Goal: Transaction & Acquisition: Purchase product/service

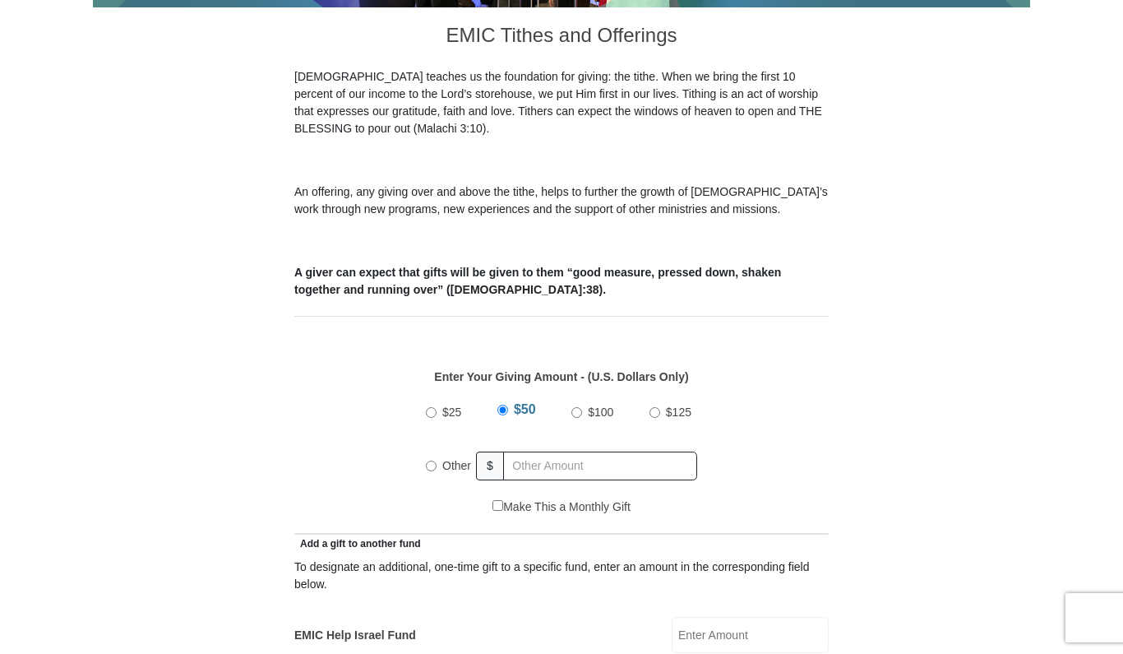
click at [432, 460] on input "Other" at bounding box center [431, 465] width 11 height 11
radio input "true"
type input "250.00"
click at [770, 396] on div "$25 $50 $100 $125 Other $ 250.00" at bounding box center [561, 444] width 517 height 107
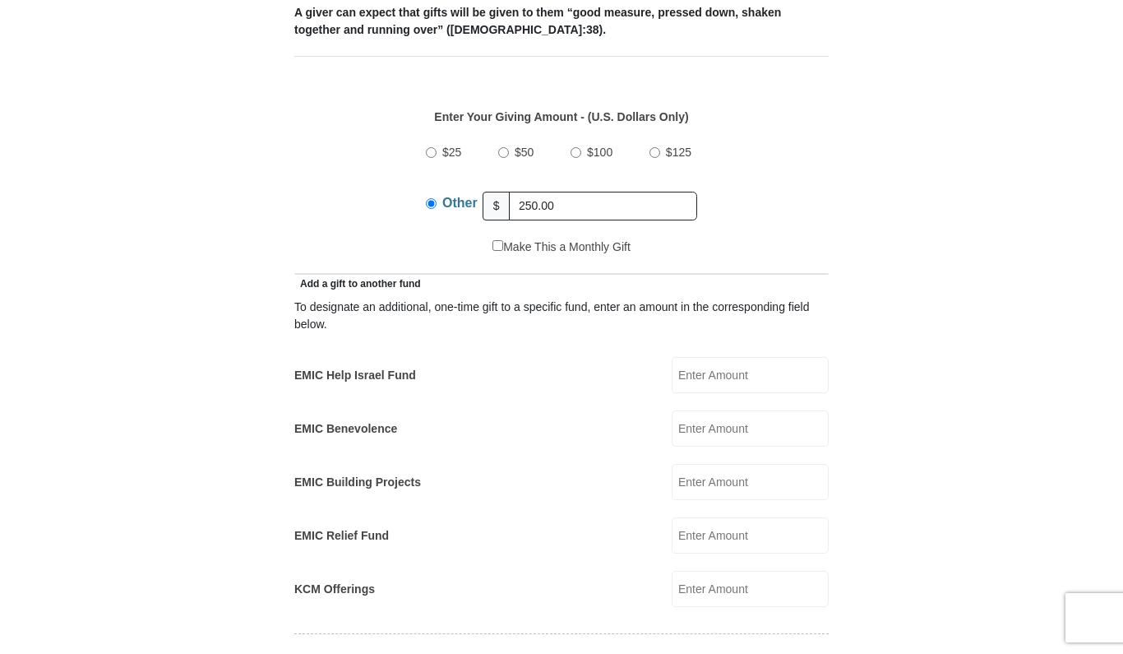
scroll to position [751, 0]
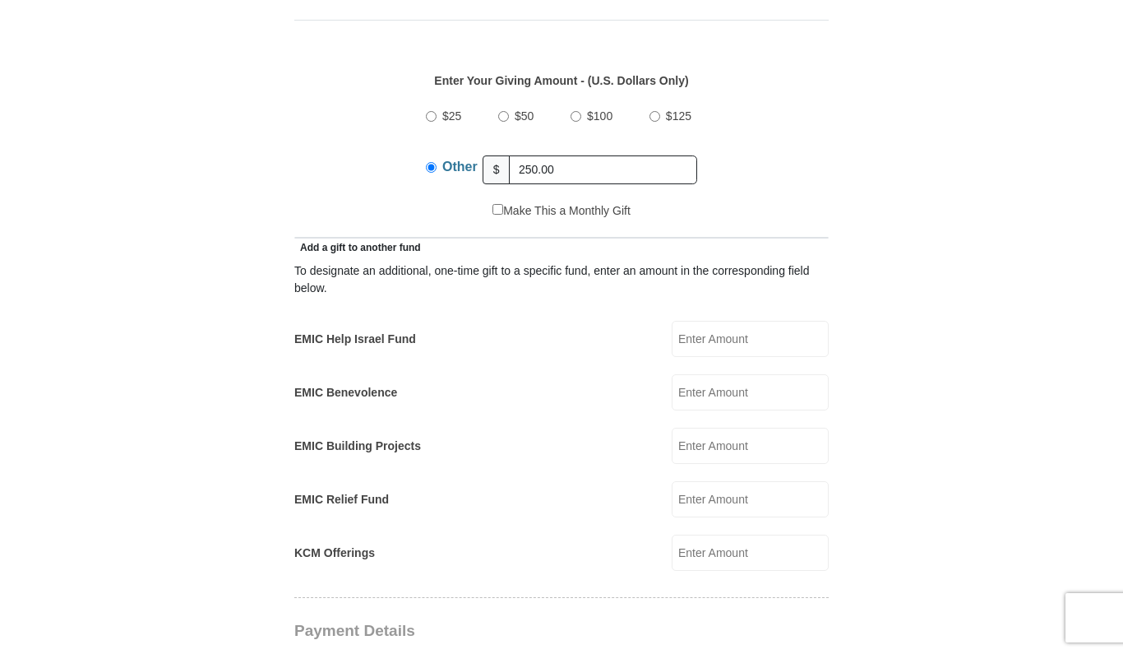
click at [727, 322] on input "EMIC Help Israel Fund" at bounding box center [750, 339] width 157 height 36
type input "50.00"
click at [863, 374] on form "Eagle Mountain International Church Online Giving Because of gifts like yours, …" at bounding box center [561, 531] width 937 height 2432
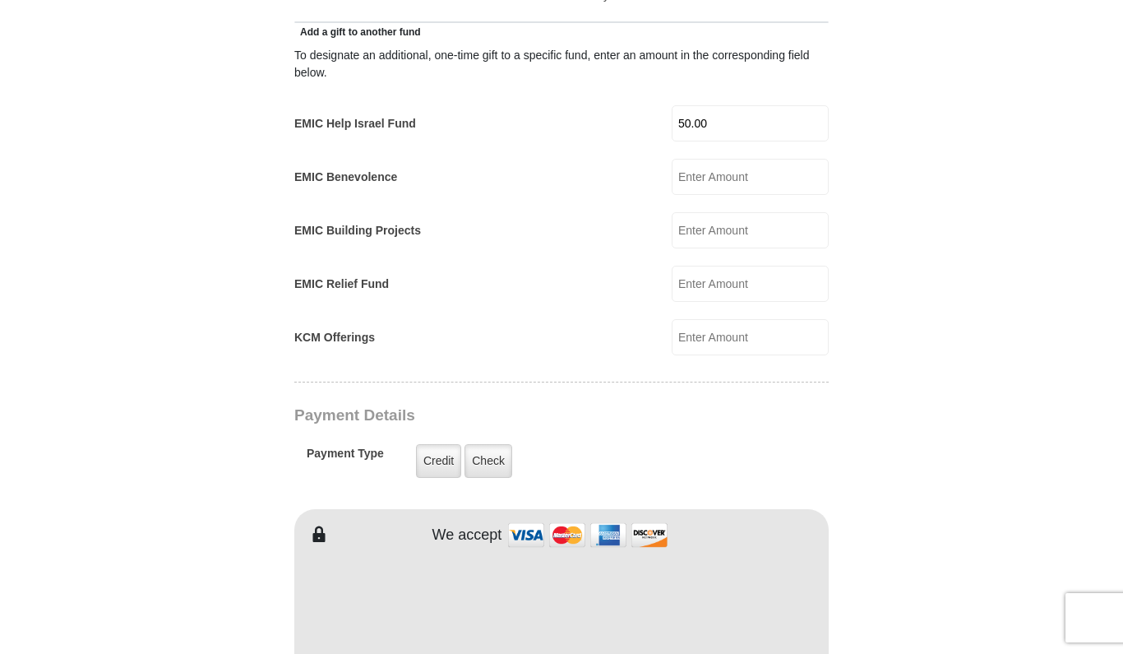
scroll to position [1014, 0]
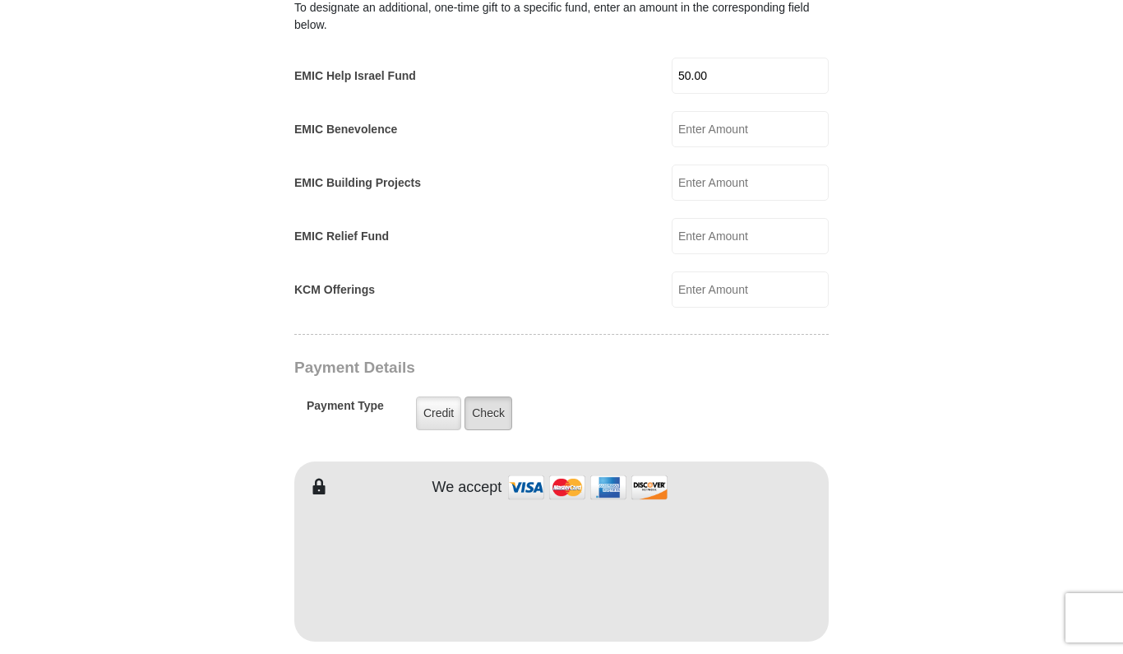
click at [493, 399] on label "Check" at bounding box center [489, 413] width 48 height 34
click at [0, 0] on input "Check" at bounding box center [0, 0] width 0 height 0
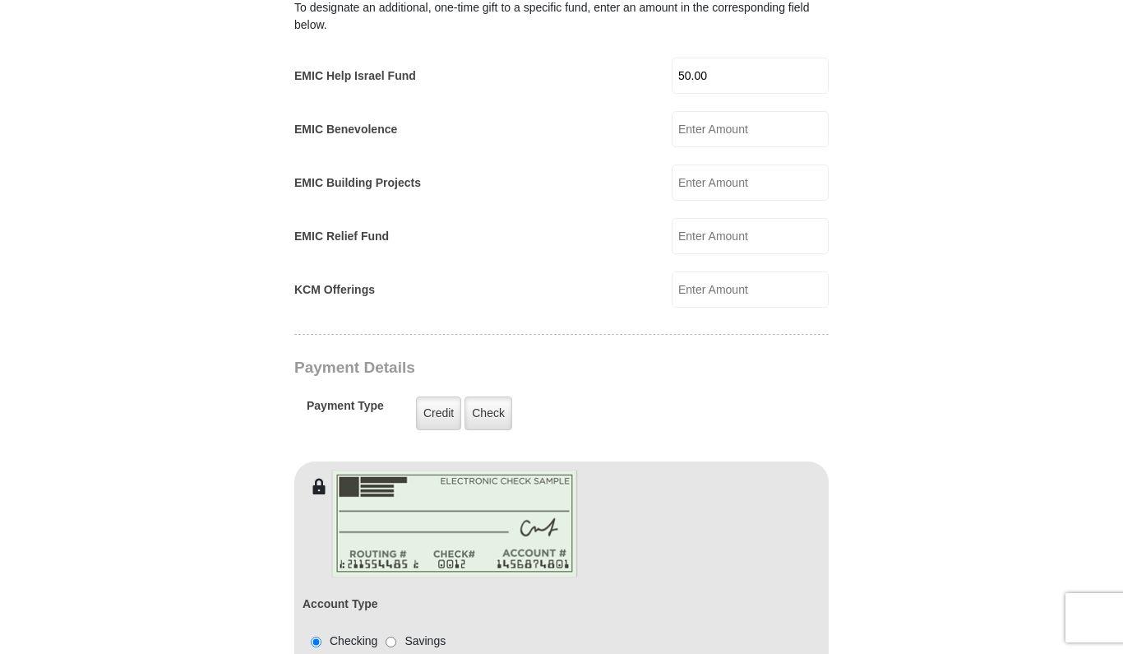
scroll to position [1280, 0]
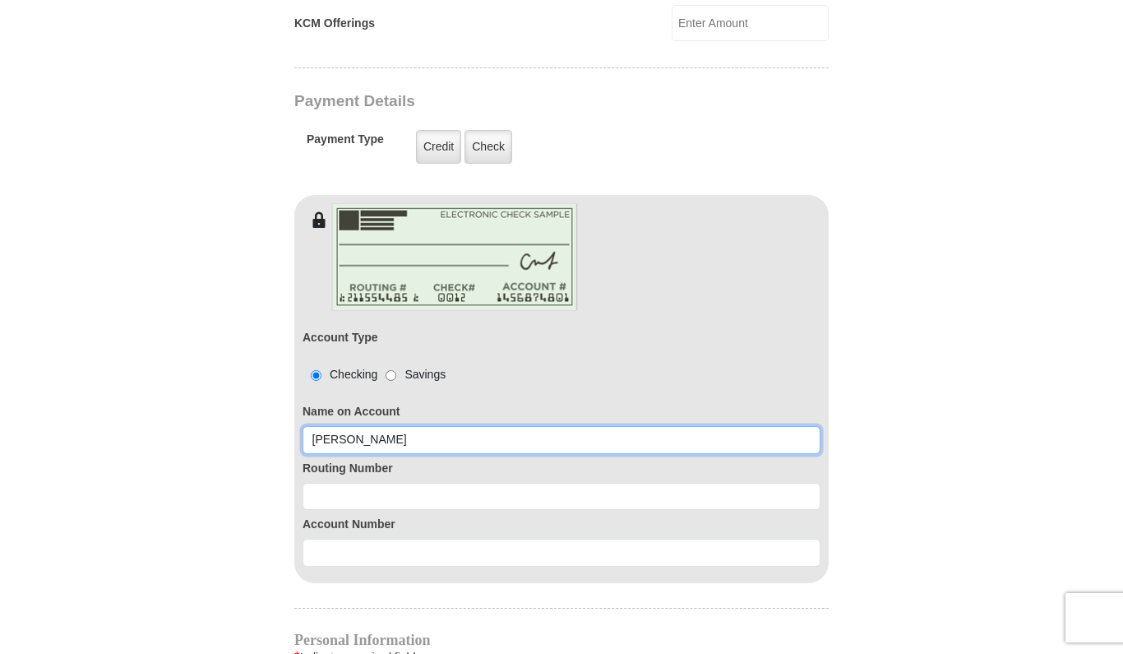
type input "linda levi"
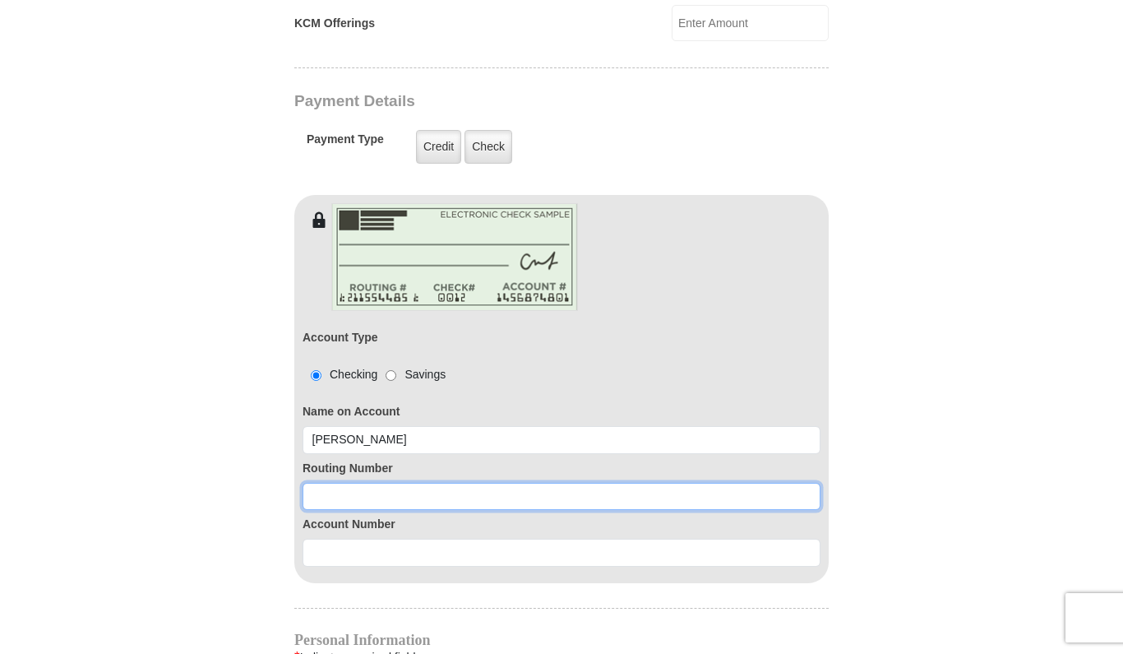
click at [339, 483] on input at bounding box center [562, 497] width 518 height 28
type input "253177049"
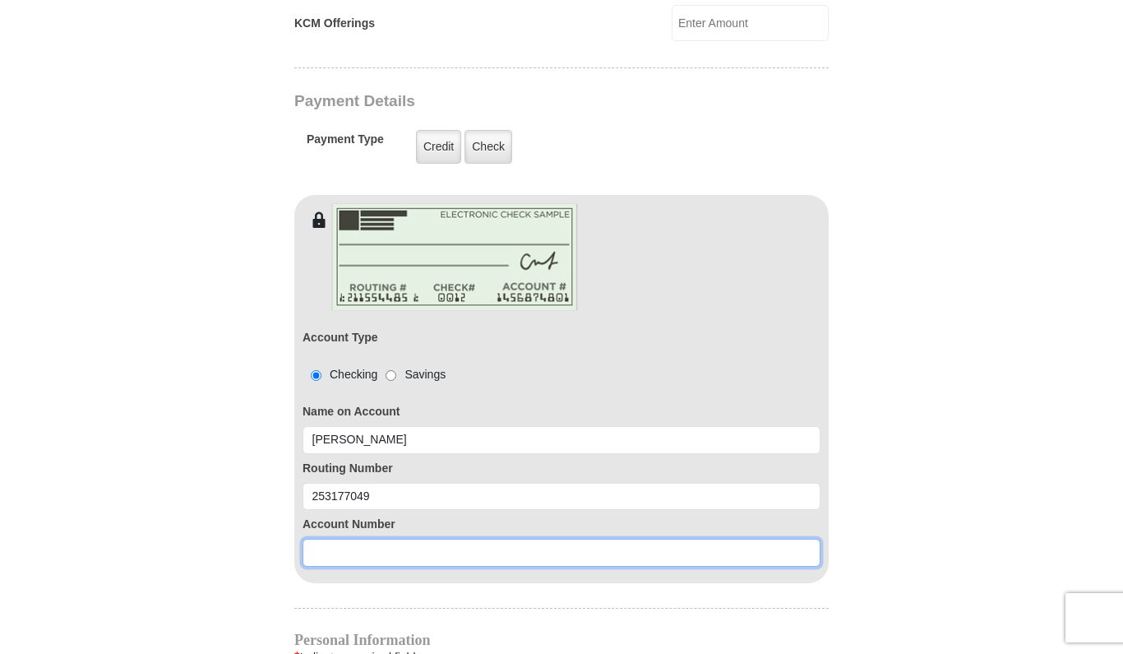
click at [345, 539] on input at bounding box center [562, 553] width 518 height 28
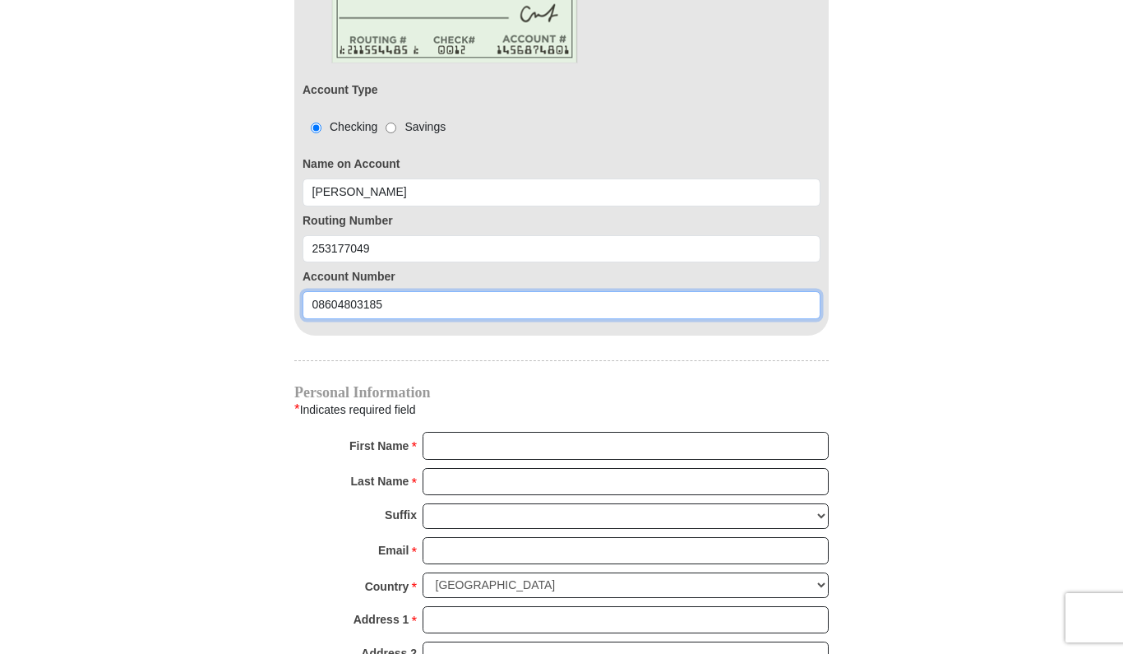
scroll to position [1582, 0]
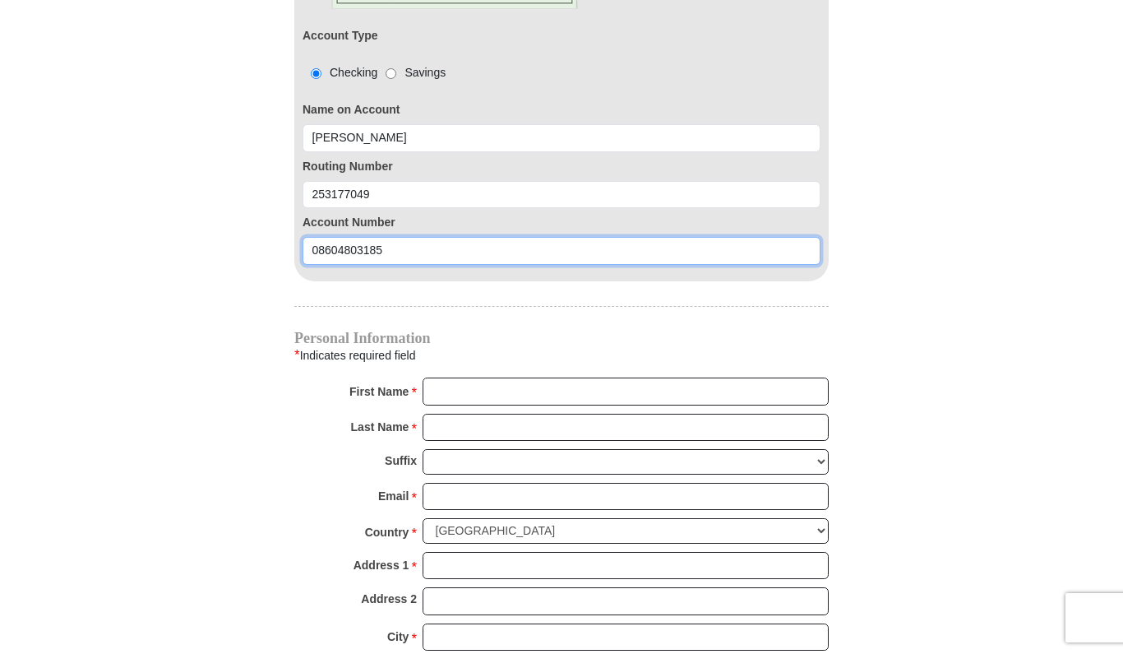
type input "08604803185"
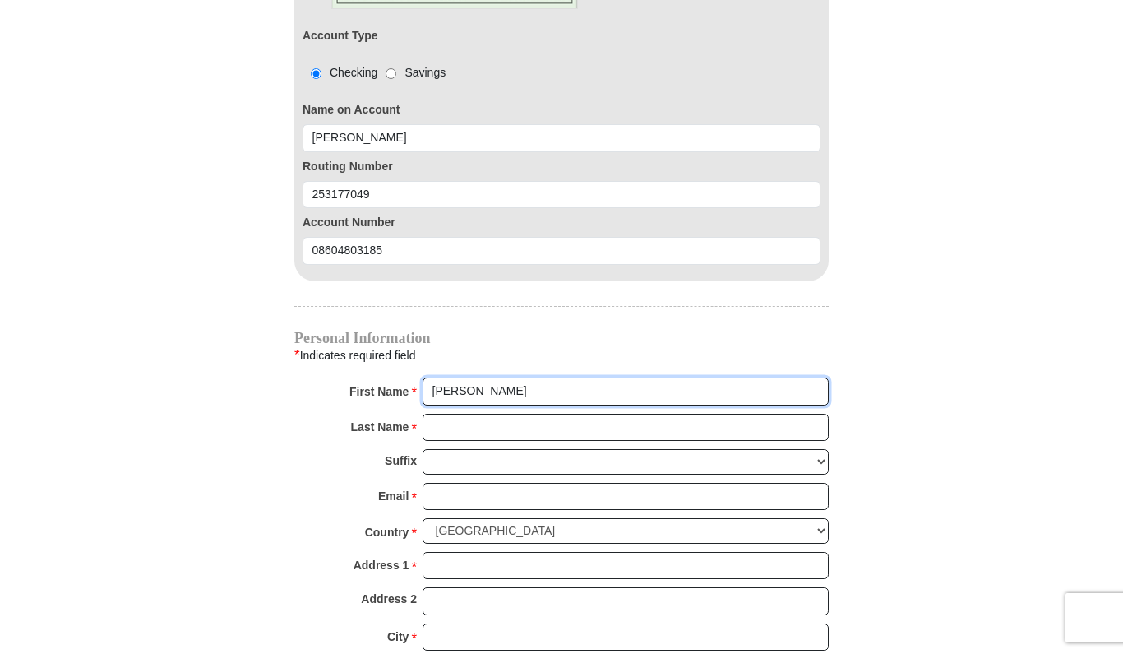
type input "linda"
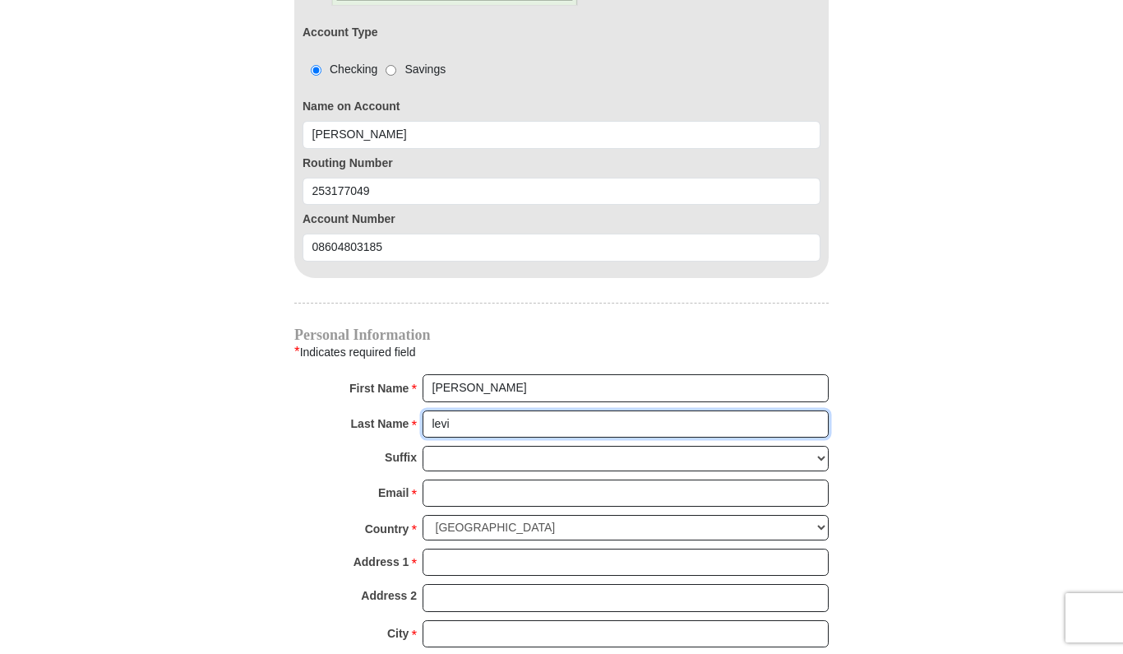
scroll to position [1618, 0]
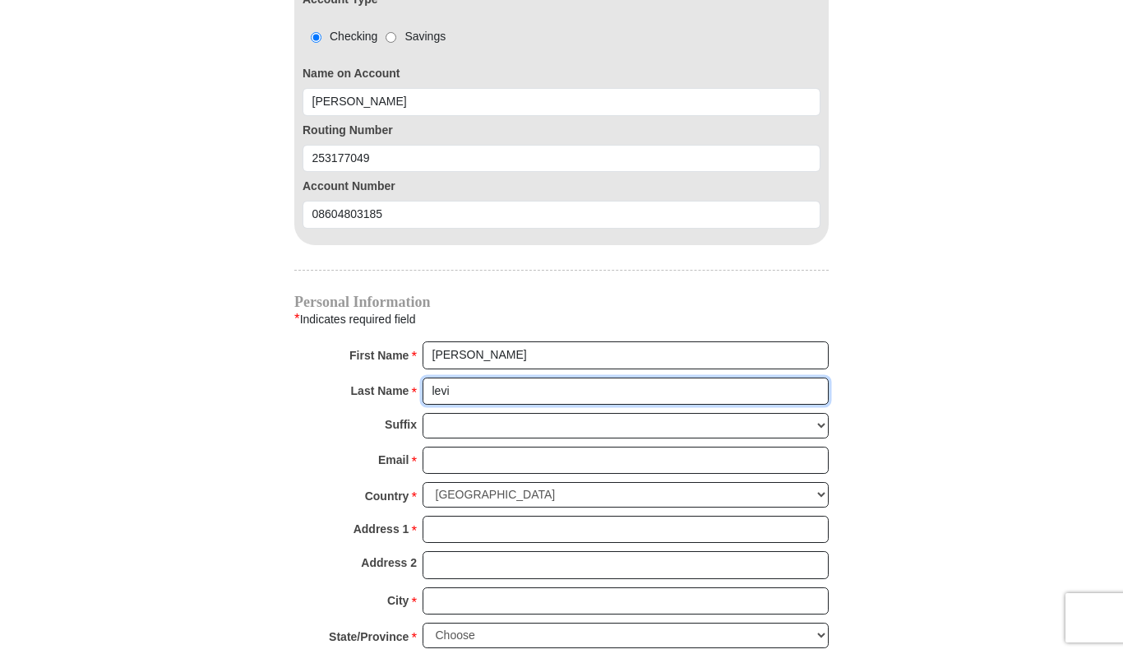
type input "levi"
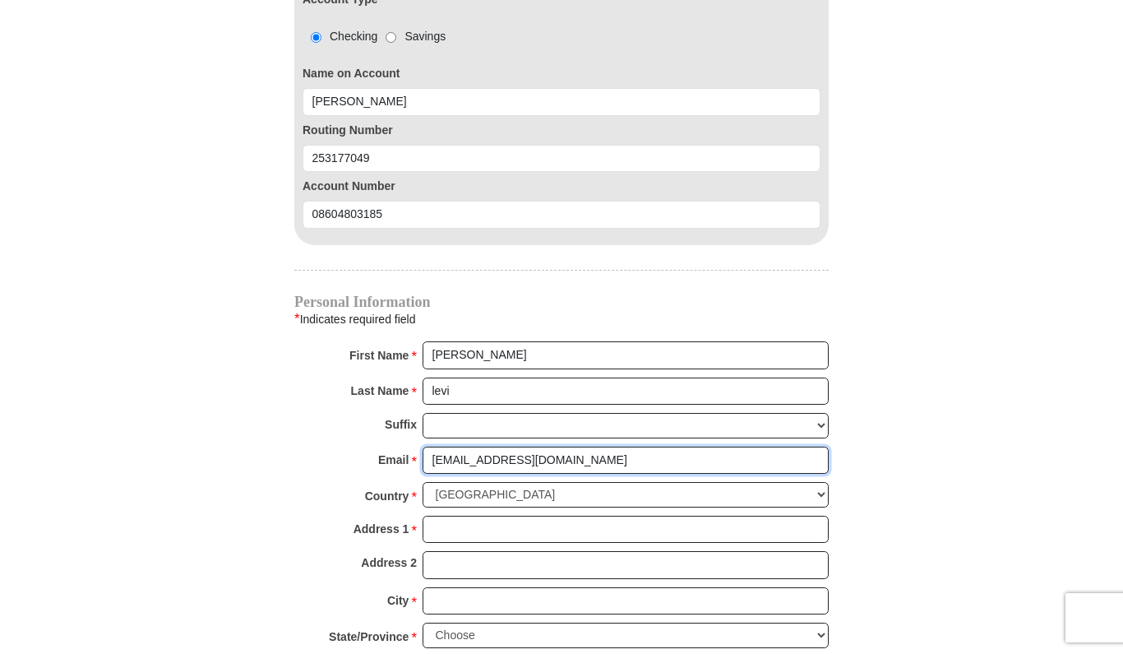
type input "lclevi@pm.me"
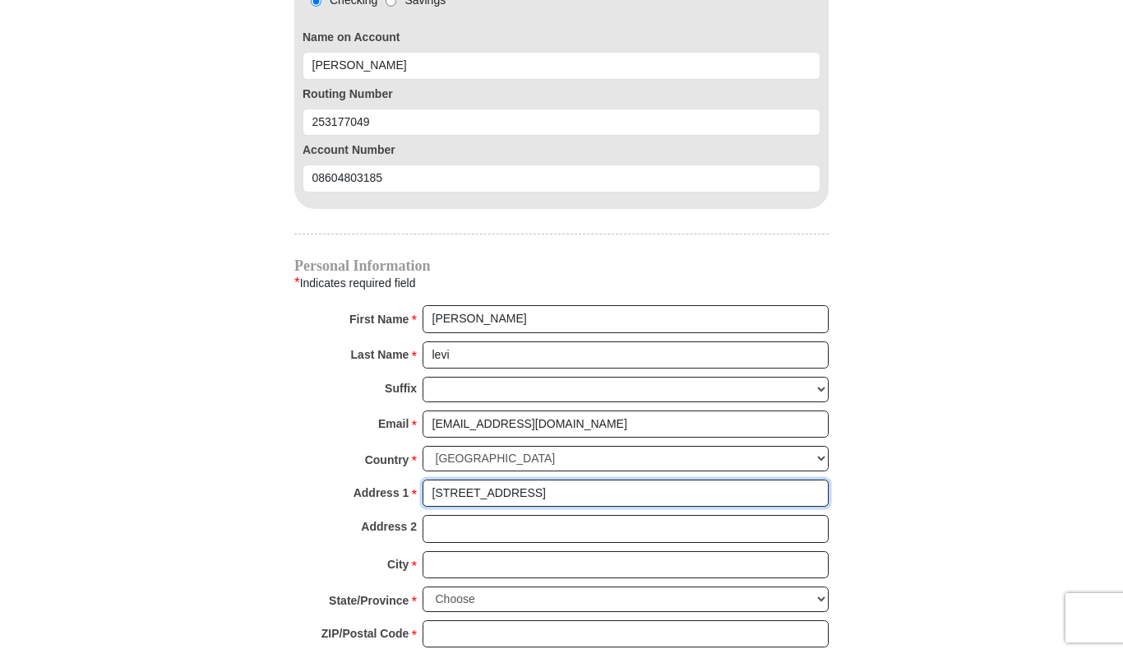
scroll to position [1658, 0]
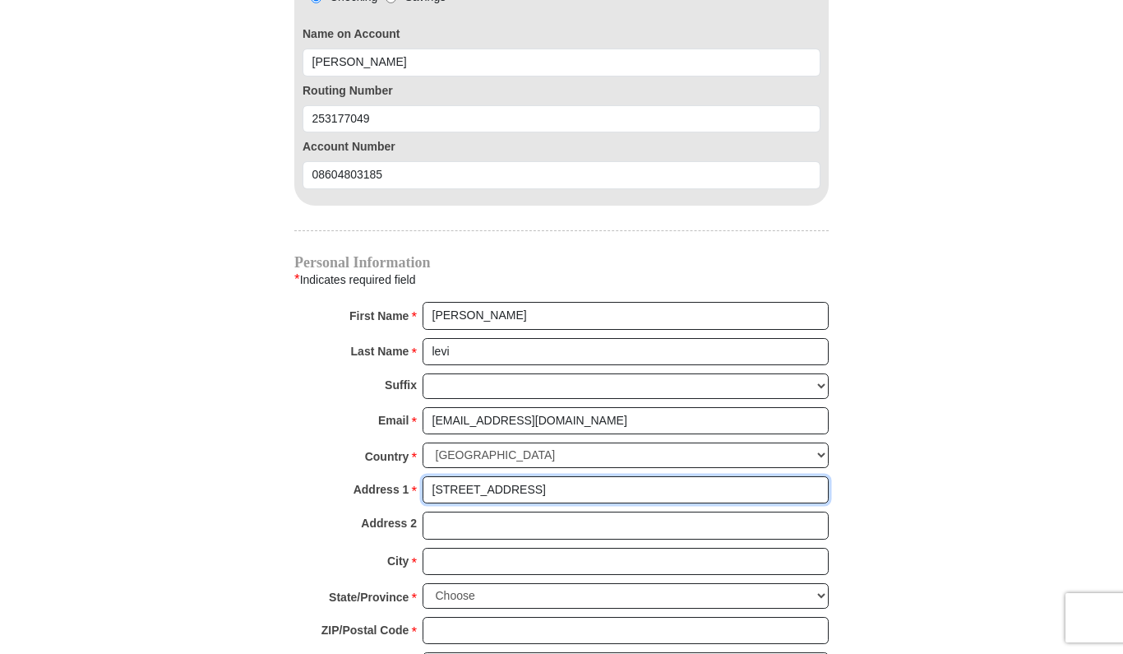
type input "113 church st"
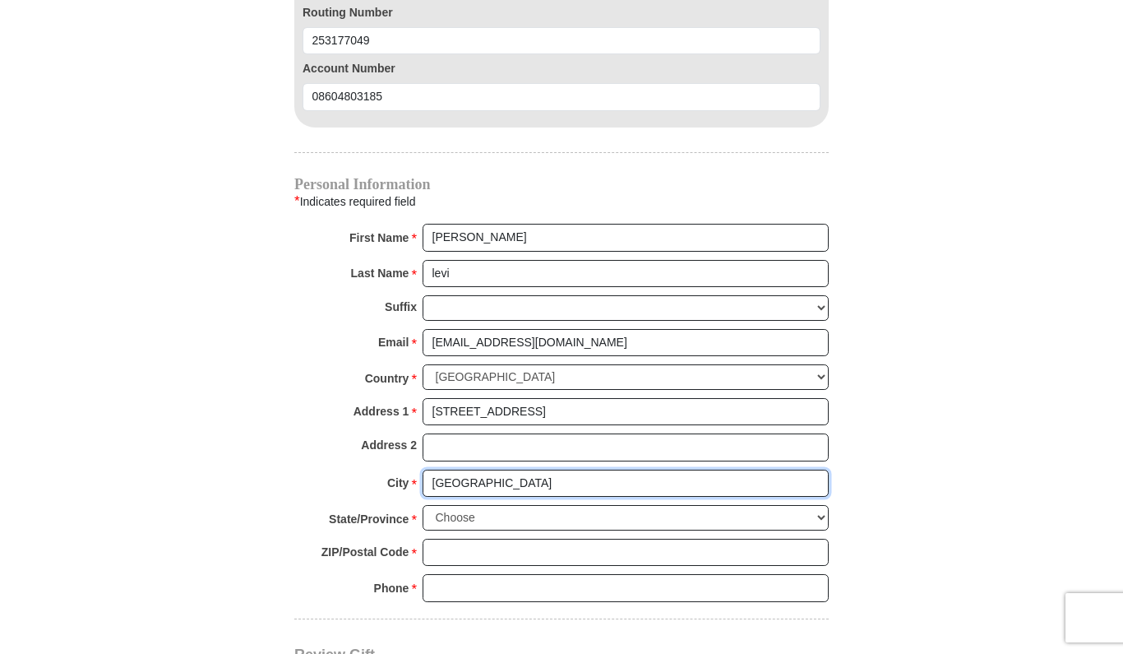
scroll to position [1783, 0]
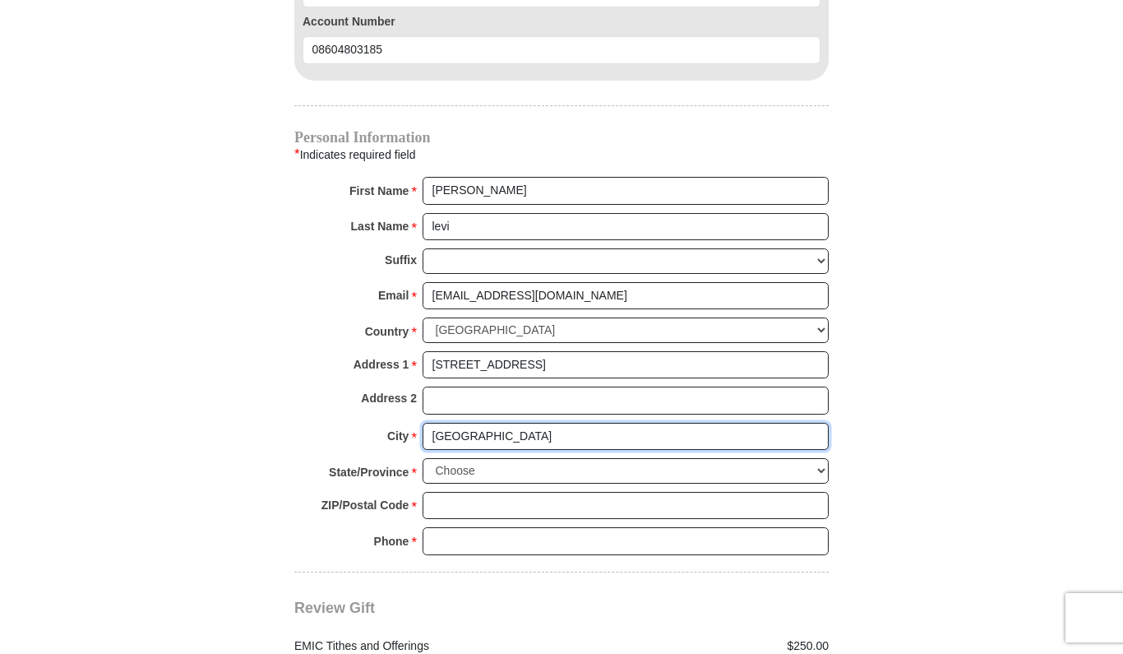
type input "weaverville"
select select "NC"
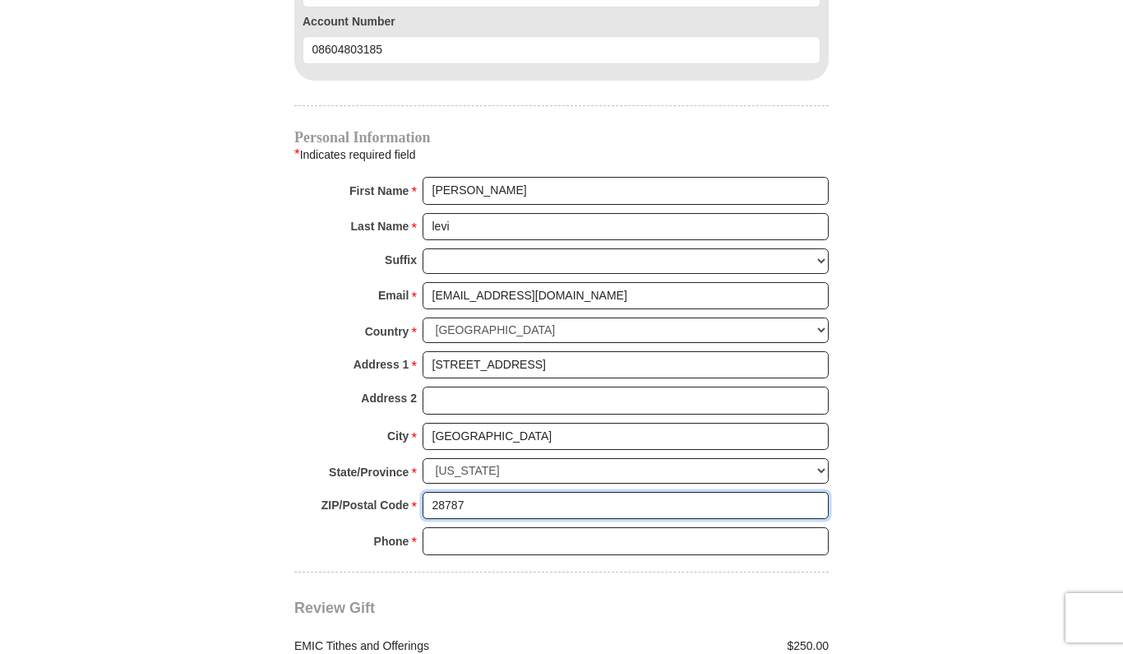
type input "28787"
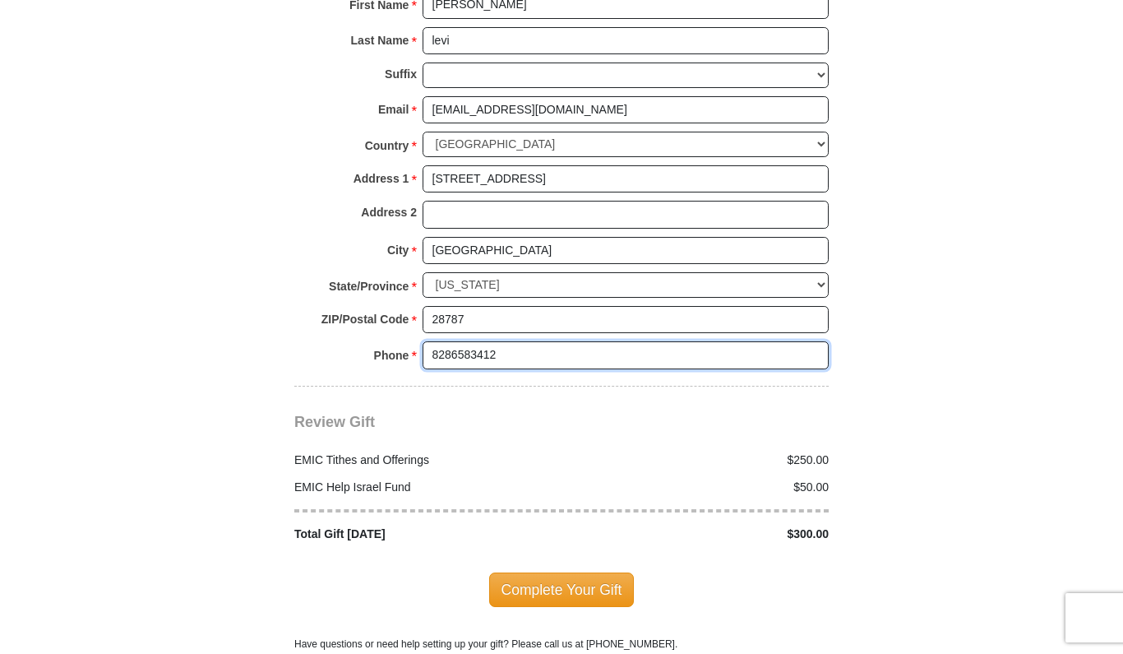
scroll to position [2005, 0]
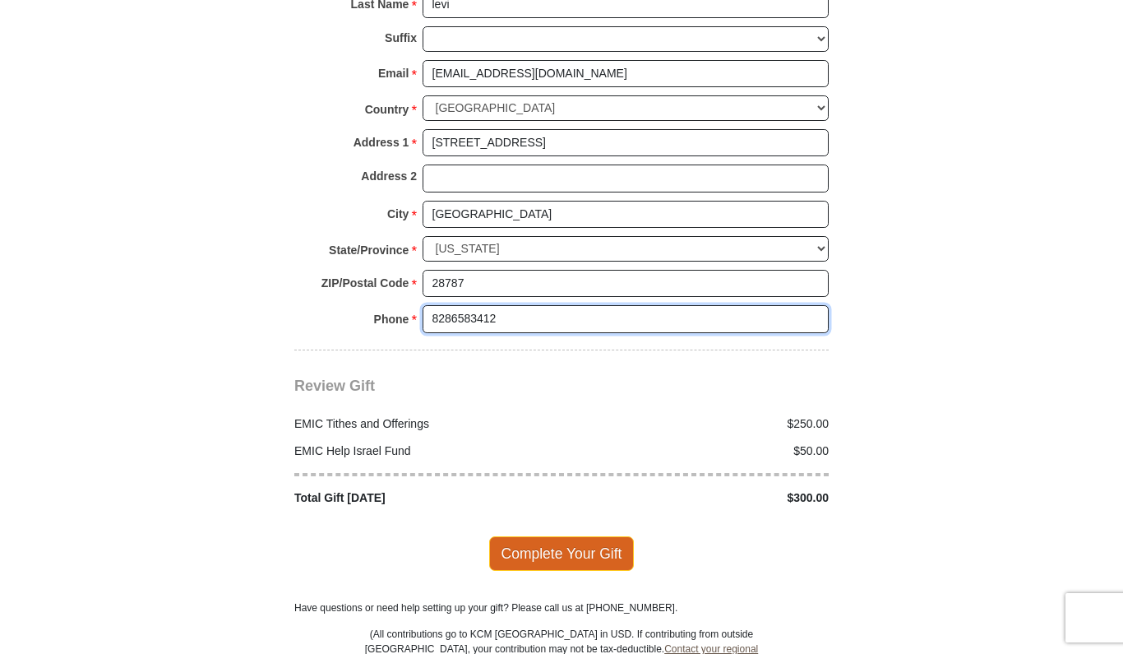
type input "8286583412"
click at [555, 536] on span "Complete Your Gift" at bounding box center [562, 553] width 146 height 35
